Goal: Task Accomplishment & Management: Manage account settings

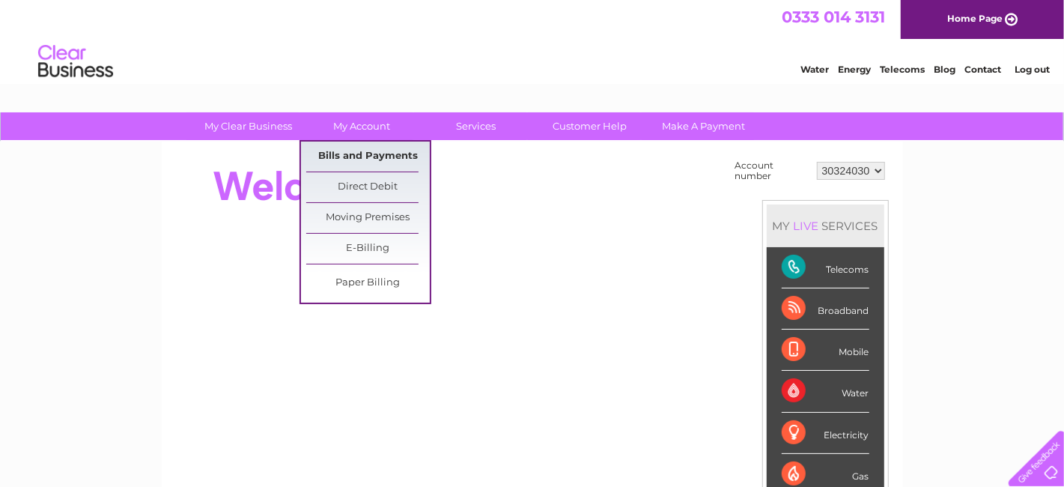
click at [380, 147] on link "Bills and Payments" at bounding box center [368, 157] width 124 height 30
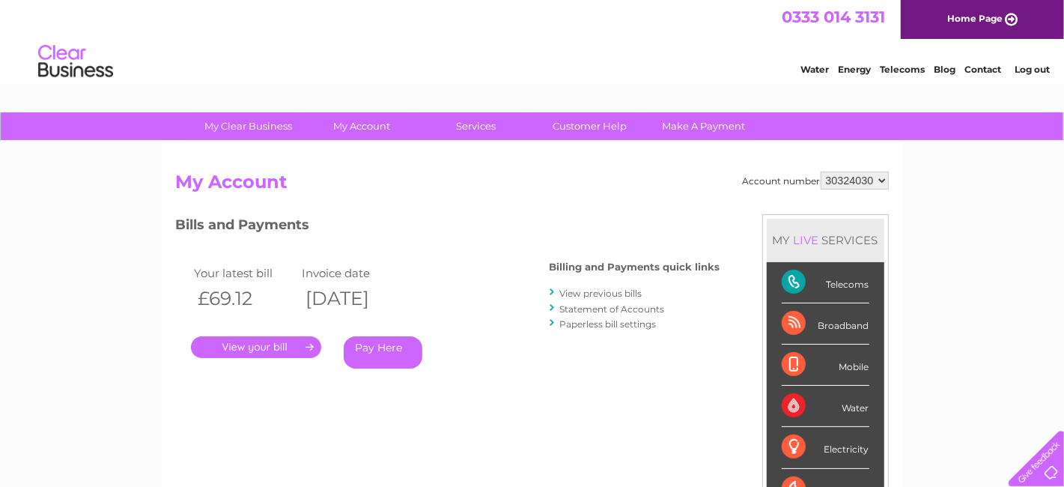
click at [618, 295] on link "View previous bills" at bounding box center [601, 293] width 82 height 11
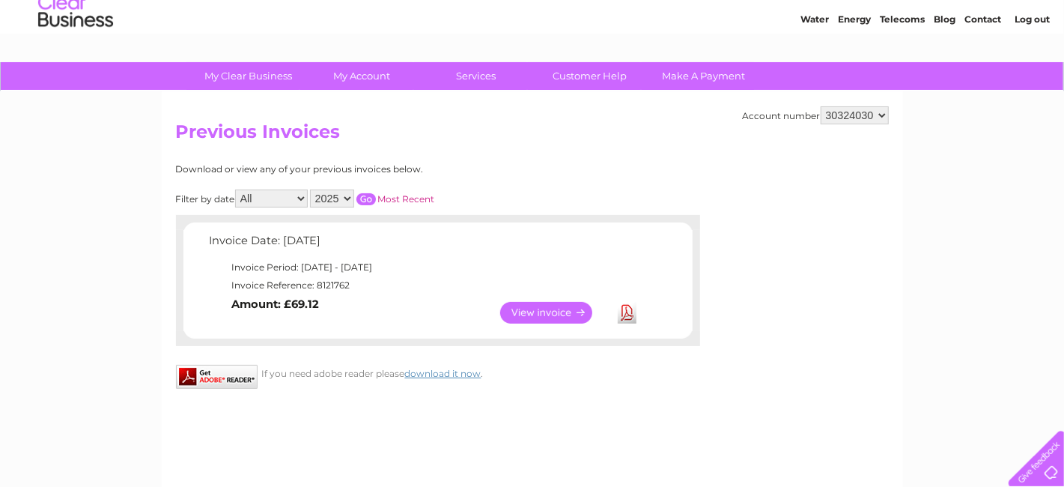
scroll to position [75, 0]
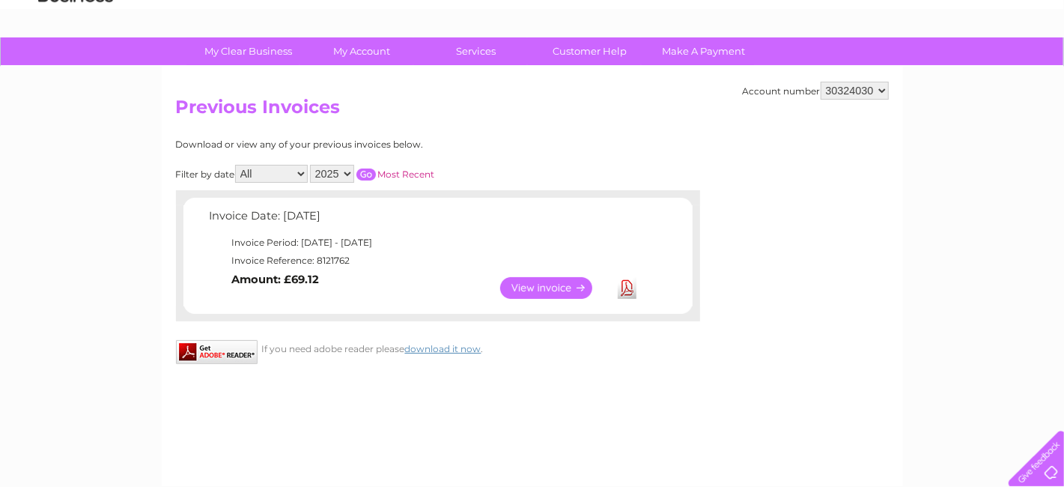
click at [538, 282] on link "View" at bounding box center [555, 288] width 110 height 22
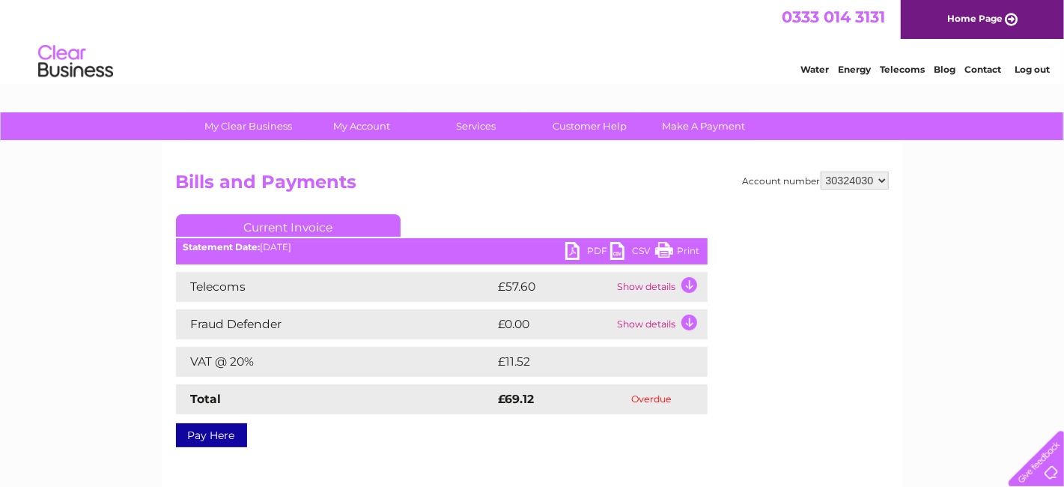
click at [690, 282] on td "Show details" at bounding box center [661, 287] width 94 height 30
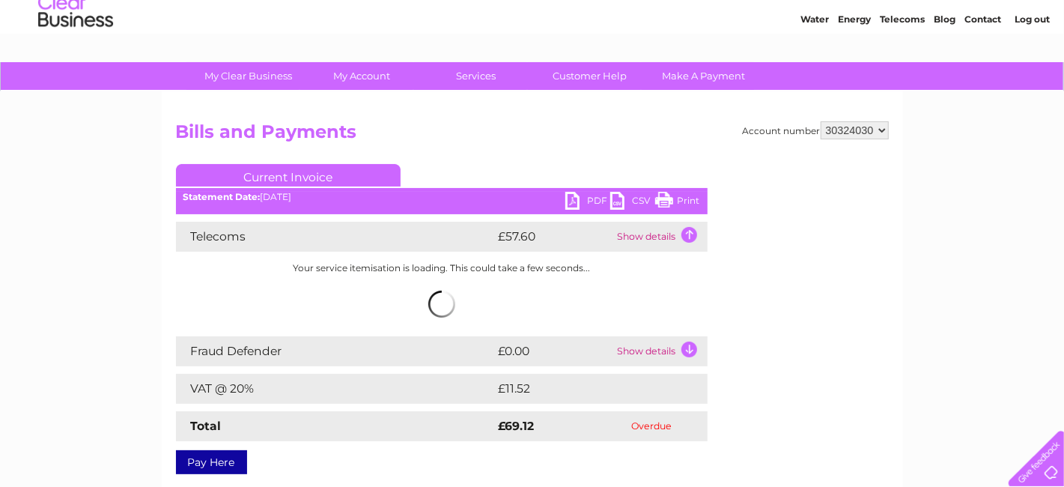
scroll to position [75, 0]
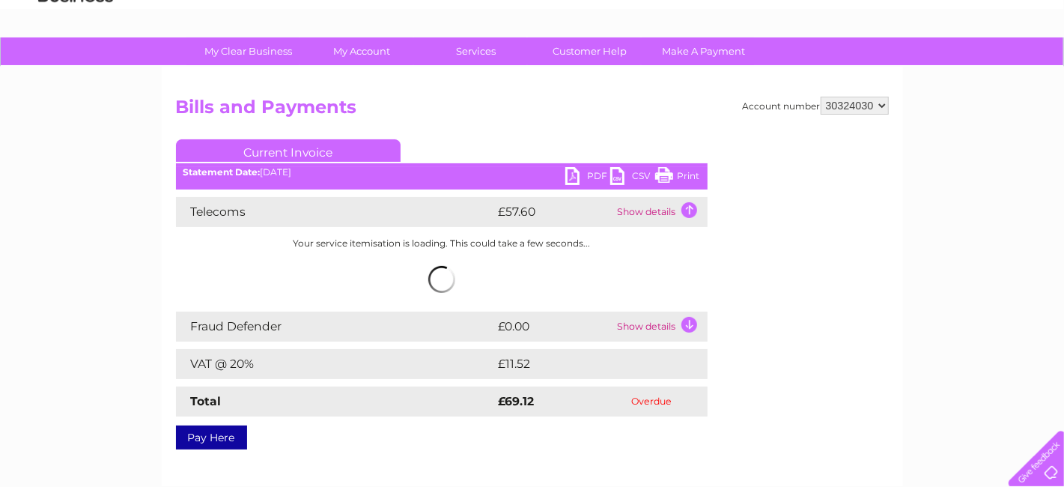
click at [690, 324] on td "Show details" at bounding box center [661, 326] width 94 height 30
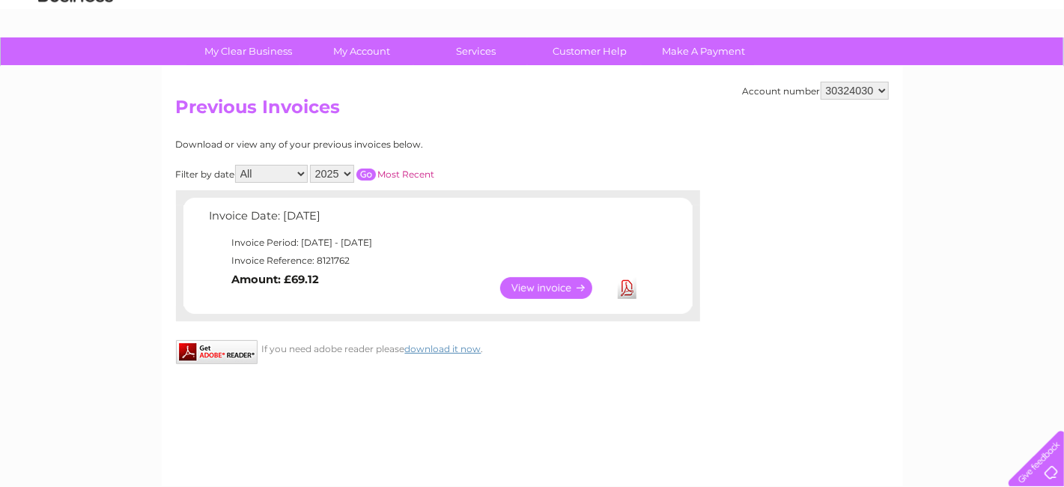
click at [563, 282] on link "View" at bounding box center [555, 288] width 110 height 22
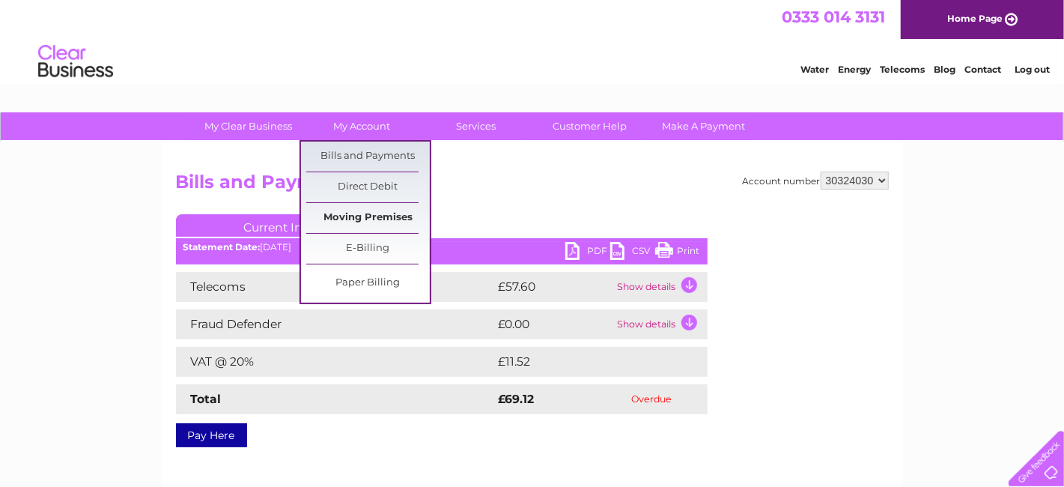
click at [382, 222] on link "Moving Premises" at bounding box center [368, 218] width 124 height 30
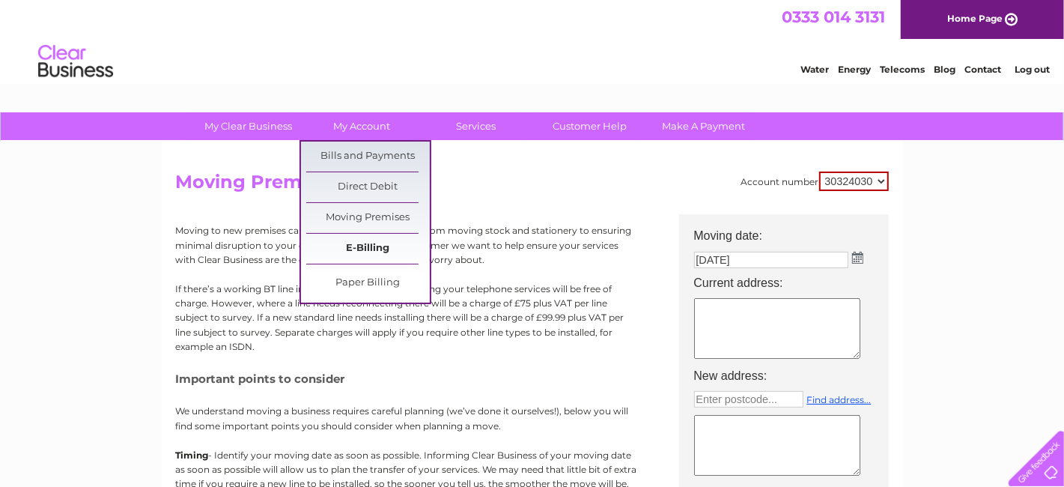
click at [356, 241] on link "E-Billing" at bounding box center [368, 249] width 124 height 30
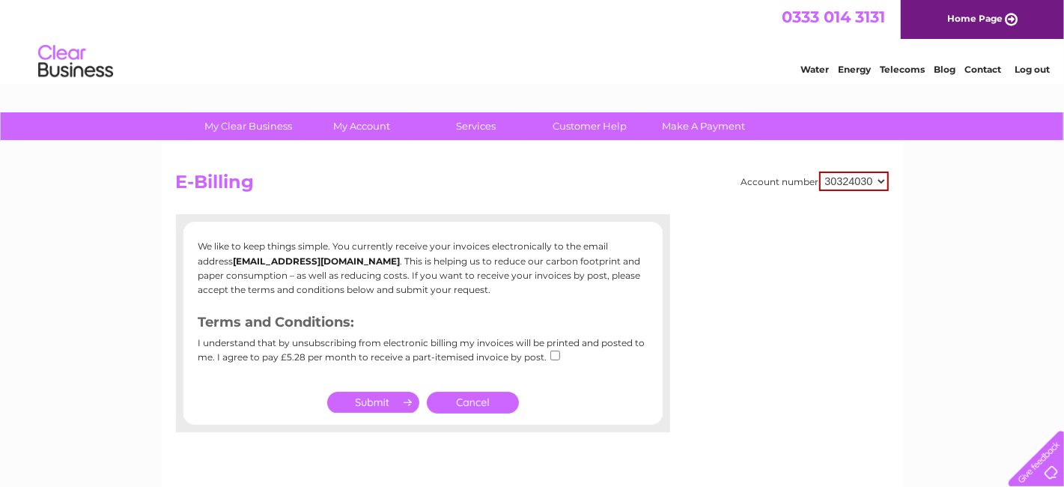
click at [486, 395] on link "Cancel" at bounding box center [473, 403] width 92 height 22
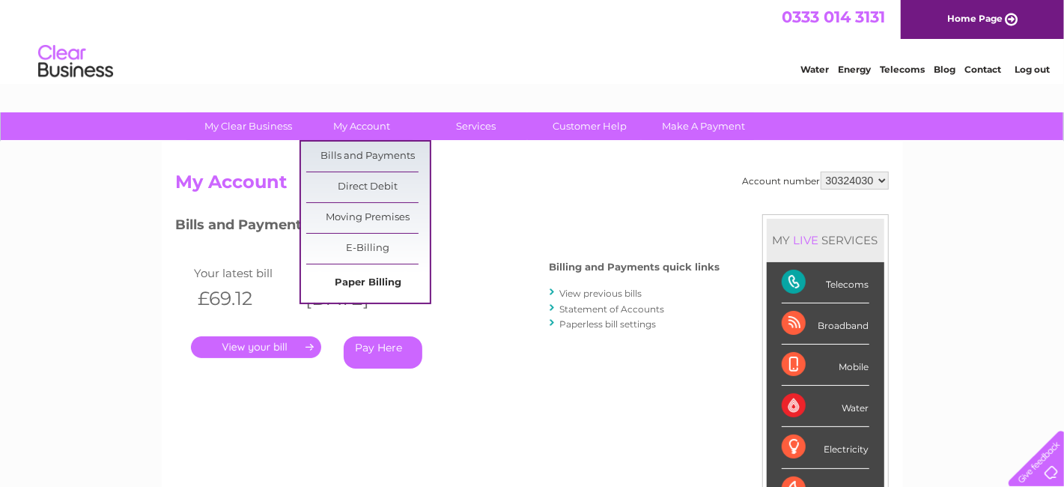
click at [379, 288] on link "Paper Billing" at bounding box center [368, 283] width 124 height 30
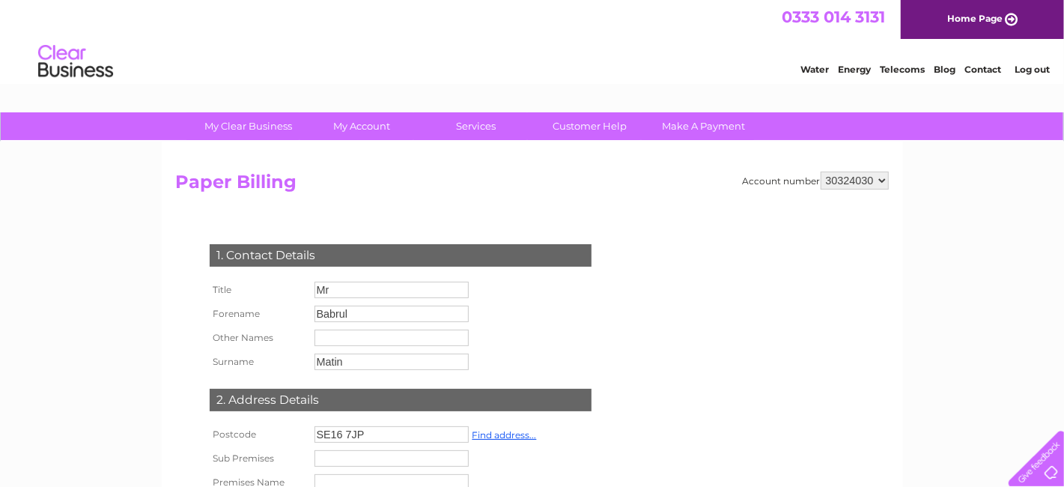
scroll to position [150, 0]
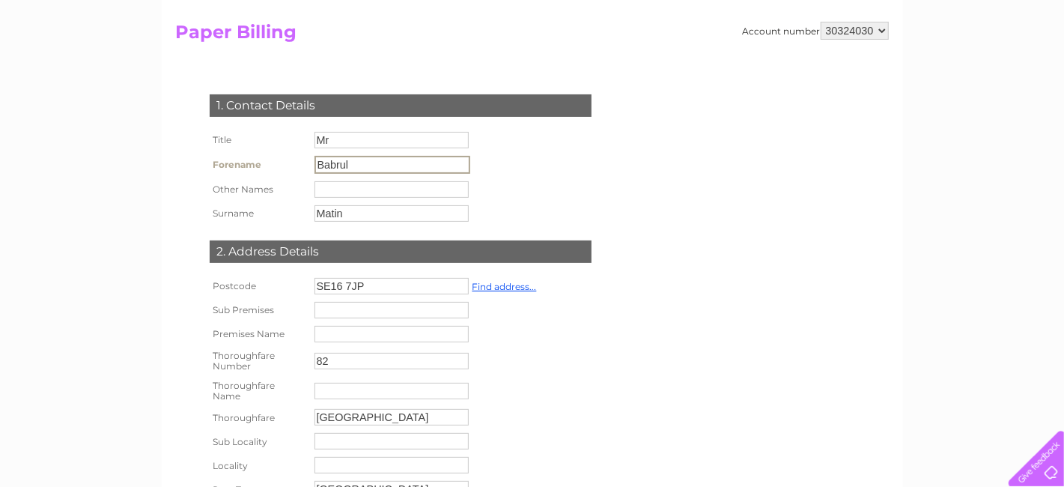
drag, startPoint x: 360, startPoint y: 166, endPoint x: 270, endPoint y: 162, distance: 90.0
click at [270, 162] on tr "Forename Babrul" at bounding box center [340, 164] width 268 height 25
type input "Hs"
drag, startPoint x: 372, startPoint y: 219, endPoint x: 297, endPoint y: 196, distance: 78.4
click at [297, 196] on tbody "Title Mr Forename Hs Other Names Surname Matin" at bounding box center [340, 176] width 268 height 97
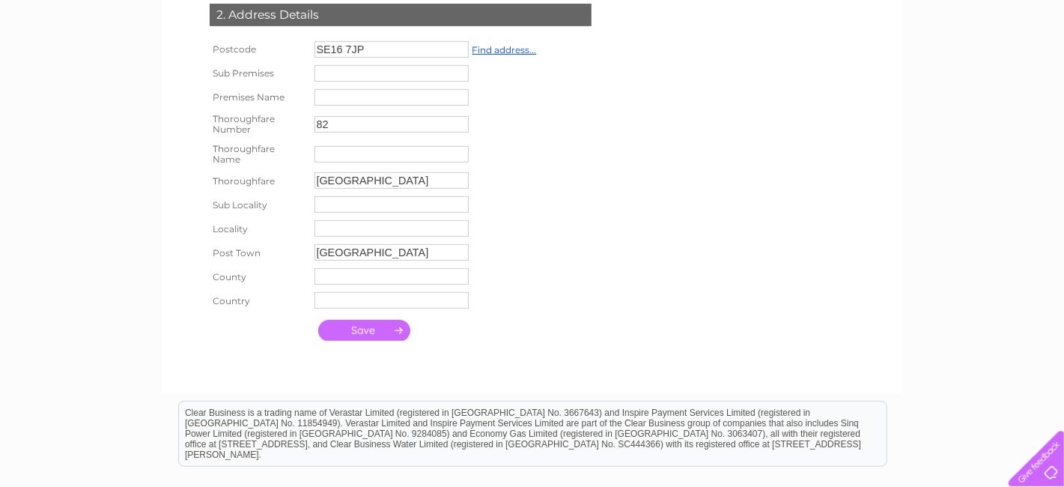
scroll to position [449, 0]
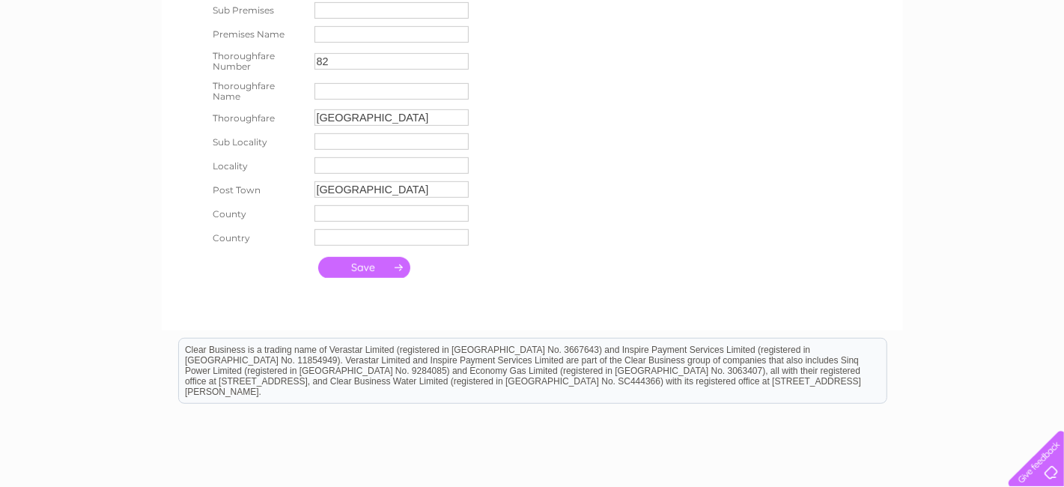
type input "Cafe"
click at [362, 267] on input "submit" at bounding box center [364, 268] width 92 height 21
type input "Neptune Street"
click at [368, 269] on input "submit" at bounding box center [364, 267] width 92 height 21
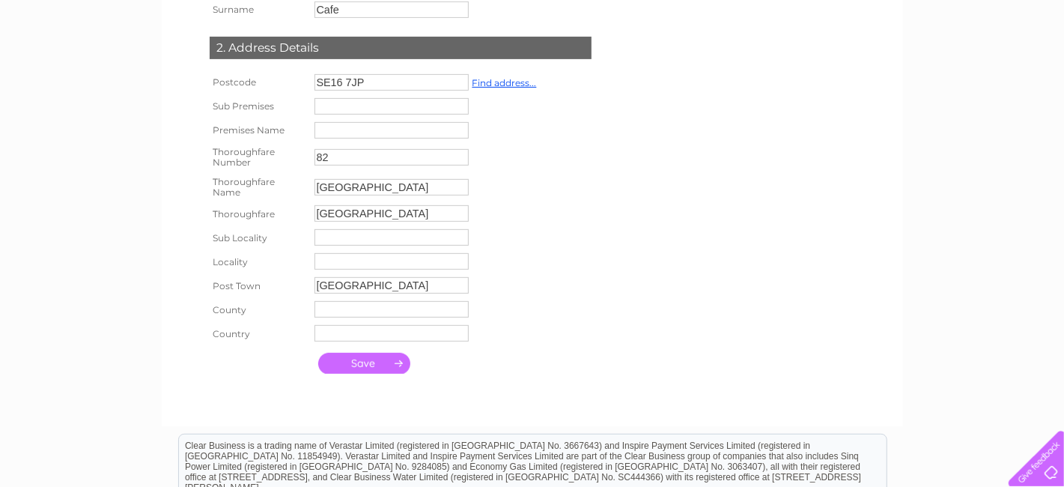
scroll to position [148, 0]
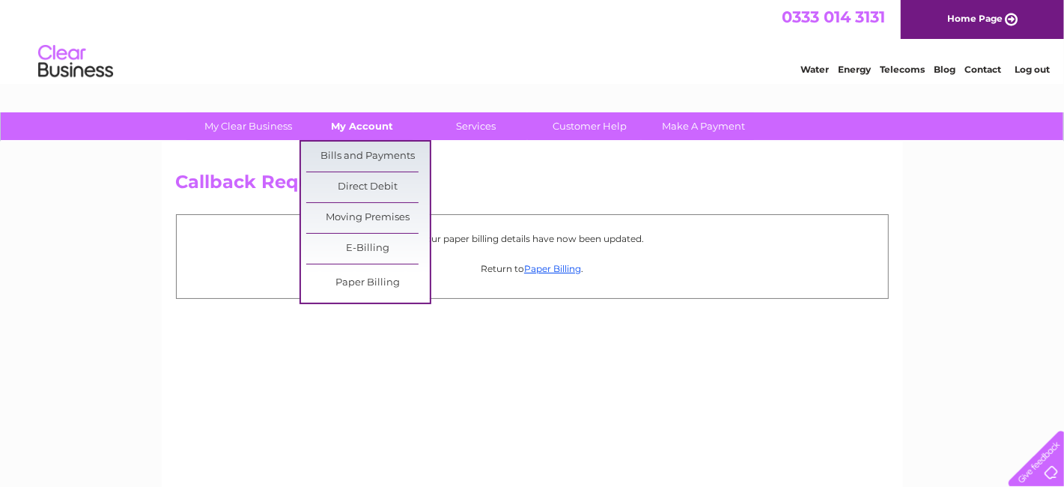
click at [352, 133] on link "My Account" at bounding box center [362, 126] width 124 height 28
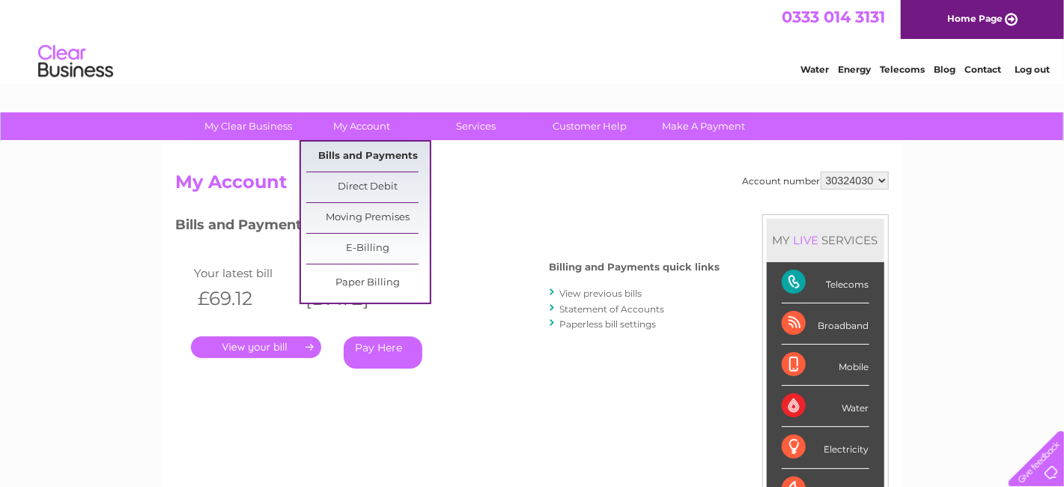
click at [368, 155] on link "Bills and Payments" at bounding box center [368, 157] width 124 height 30
